Goal: Task Accomplishment & Management: Use online tool/utility

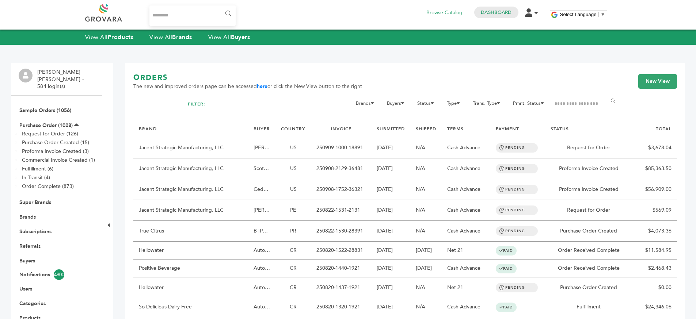
click at [296, 84] on span "The new and improved orders page can be accessed here or click the New View but…" at bounding box center [247, 86] width 229 height 7
click at [297, 85] on span "The new and improved orders page can be accessed here or click the New View but…" at bounding box center [247, 86] width 229 height 7
click at [297, 83] on span "The new and improved orders page can be accessed here or click the New View but…" at bounding box center [247, 86] width 229 height 7
click at [26, 258] on link "Buyers" at bounding box center [27, 261] width 16 height 7
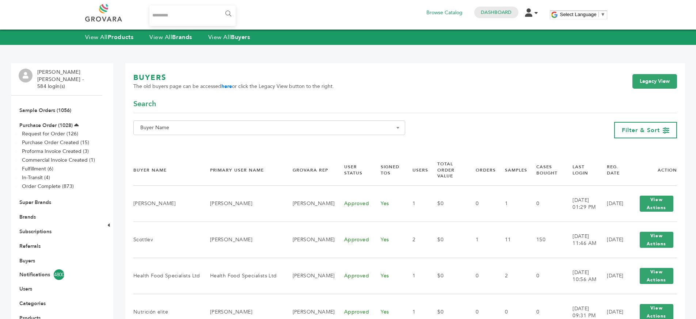
click at [304, 129] on span "Buyer Name" at bounding box center [269, 128] width 264 height 10
click at [301, 135] on span at bounding box center [269, 141] width 271 height 12
click at [300, 140] on input "Search" at bounding box center [269, 141] width 268 height 9
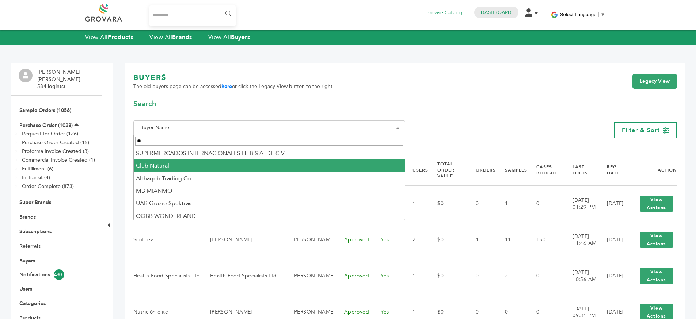
type input "*"
click at [227, 107] on div "Search" at bounding box center [405, 106] width 544 height 14
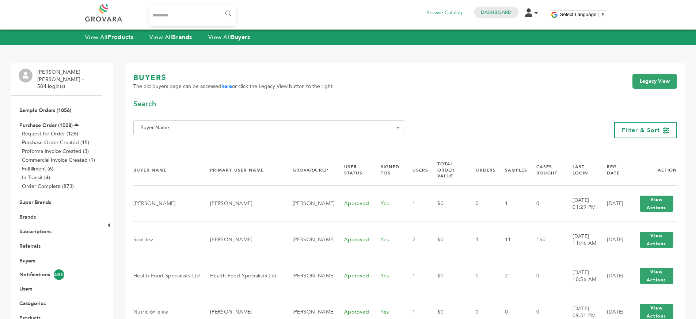
click at [166, 121] on span "Buyer Name" at bounding box center [269, 128] width 272 height 15
click at [164, 140] on input "Search" at bounding box center [269, 141] width 268 height 9
type input "*******"
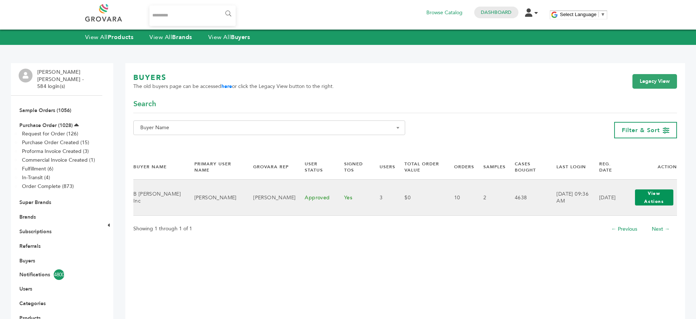
click at [640, 199] on button "View Actions" at bounding box center [654, 198] width 38 height 16
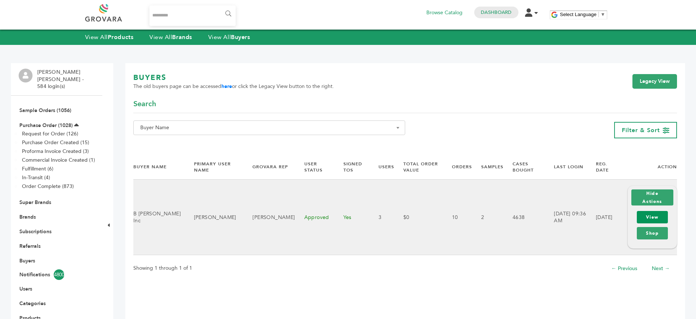
click at [647, 219] on link "View" at bounding box center [652, 217] width 31 height 12
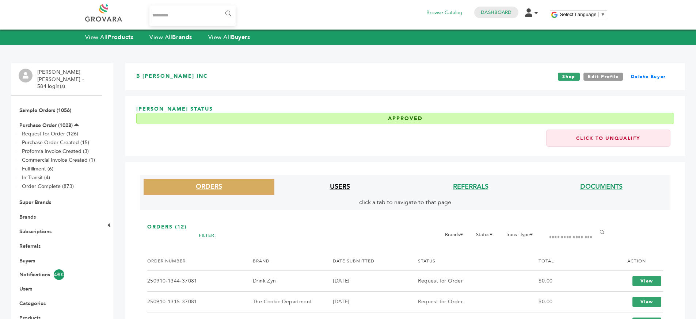
click at [339, 190] on link "USERS" at bounding box center [340, 186] width 20 height 9
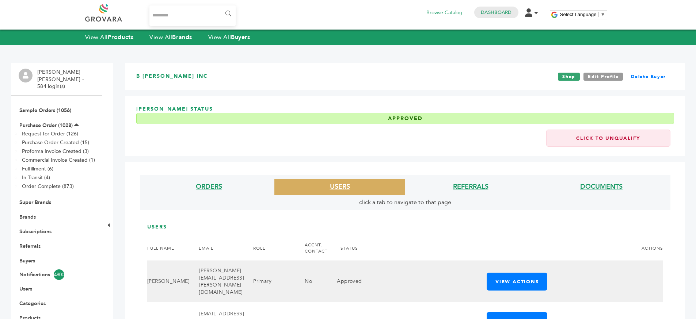
scroll to position [105, 0]
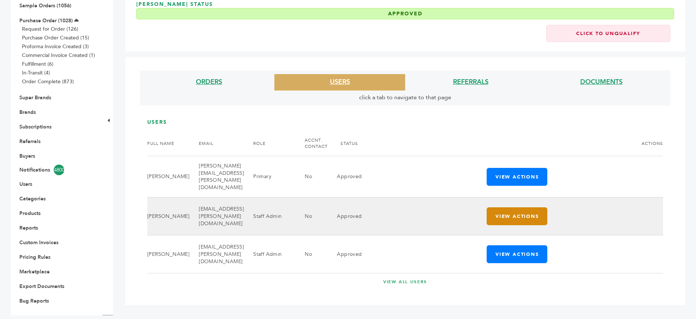
click at [509, 216] on button "View Actions" at bounding box center [517, 216] width 61 height 18
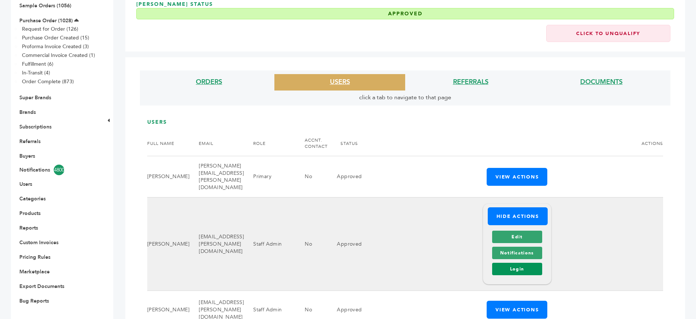
click at [510, 263] on link "Login" at bounding box center [517, 269] width 50 height 12
